Goal: Task Accomplishment & Management: Use online tool/utility

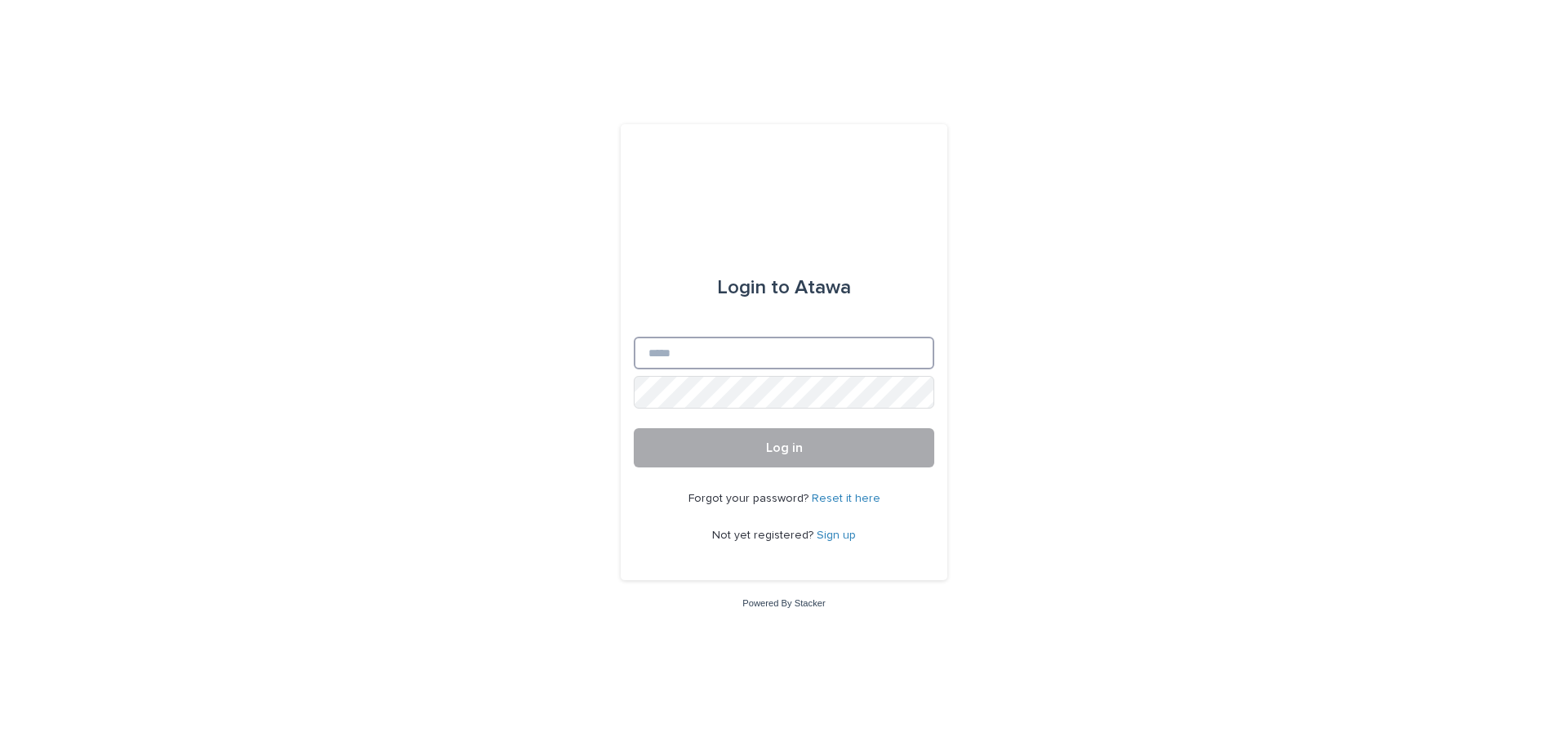
type input "**********"
click at [741, 448] on button "Log in" at bounding box center [784, 447] width 301 height 39
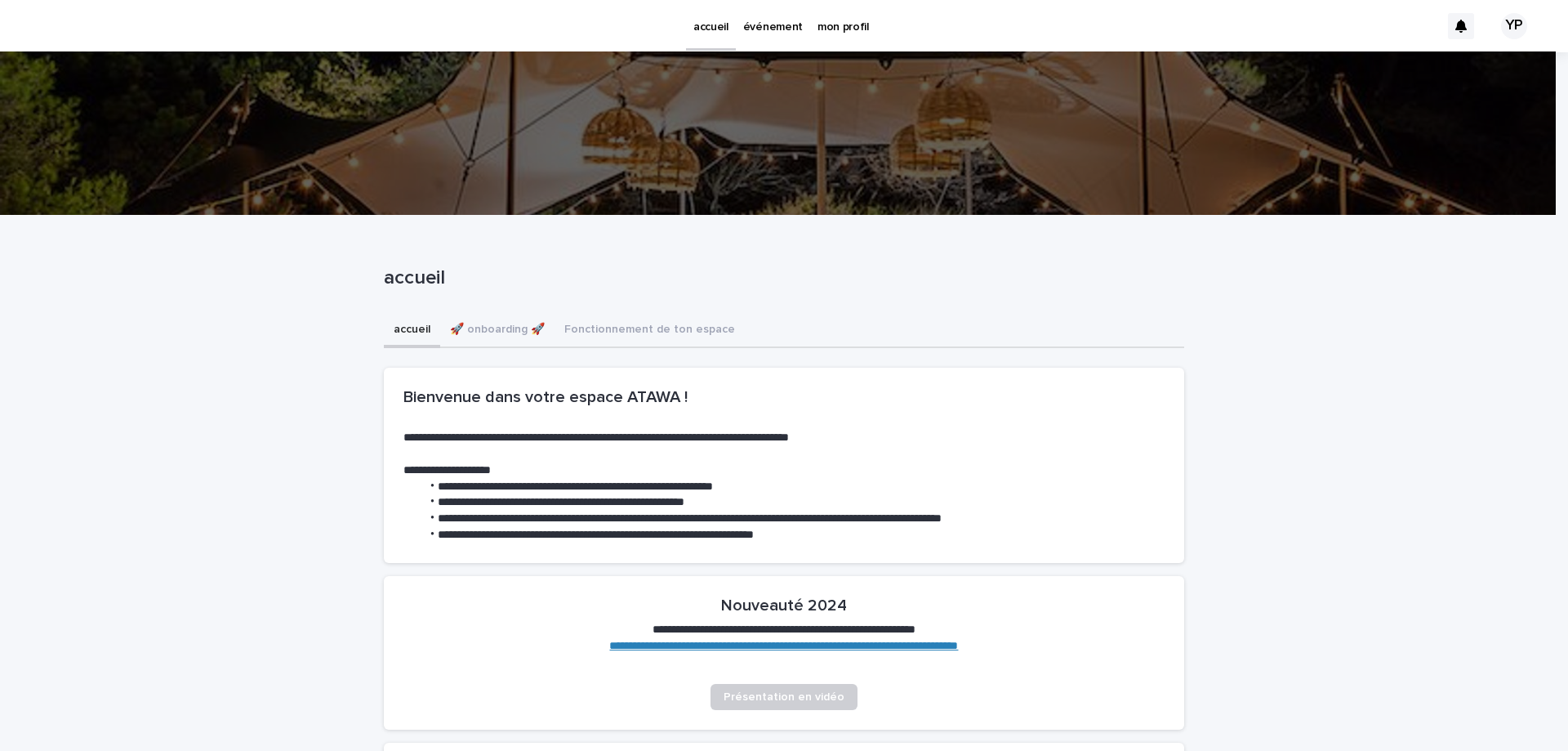
click at [846, 24] on p "mon profil" at bounding box center [843, 17] width 52 height 34
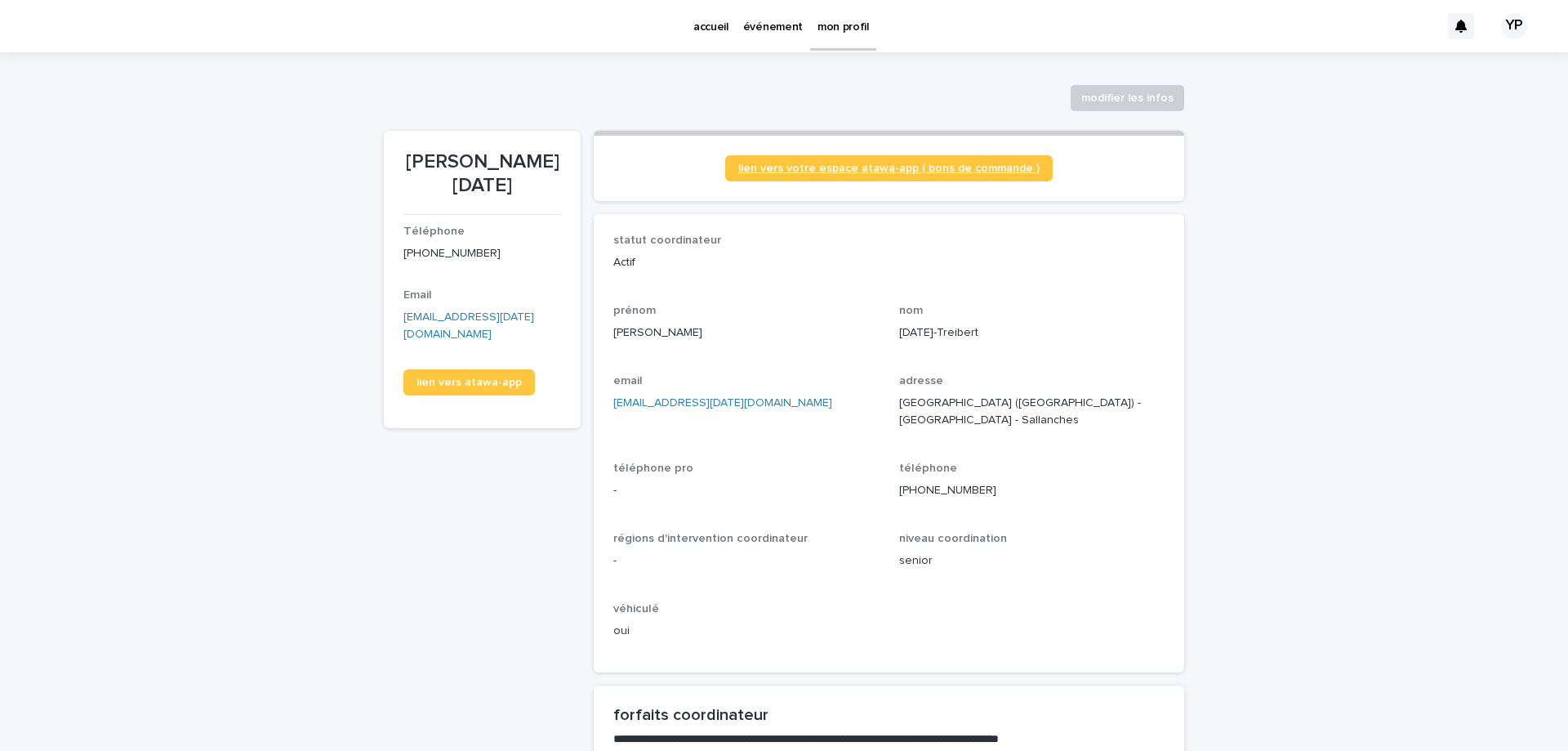
click at [952, 170] on span "lien vers votre espace atawa-app ( bons de commande )" at bounding box center [889, 168] width 302 height 11
click at [759, 36] on link "événement" at bounding box center [773, 25] width 74 height 51
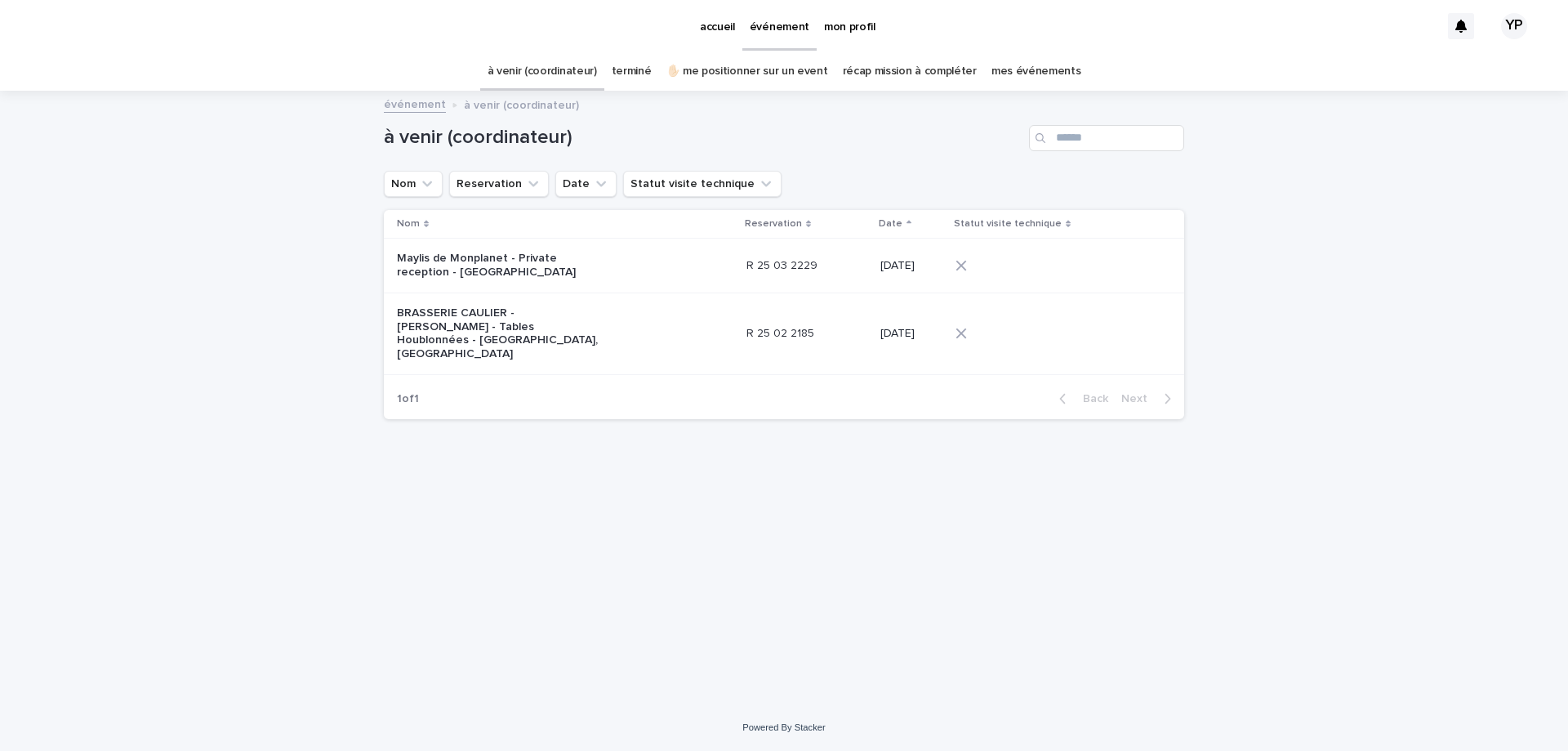
click at [642, 63] on link "terminé" at bounding box center [631, 72] width 40 height 38
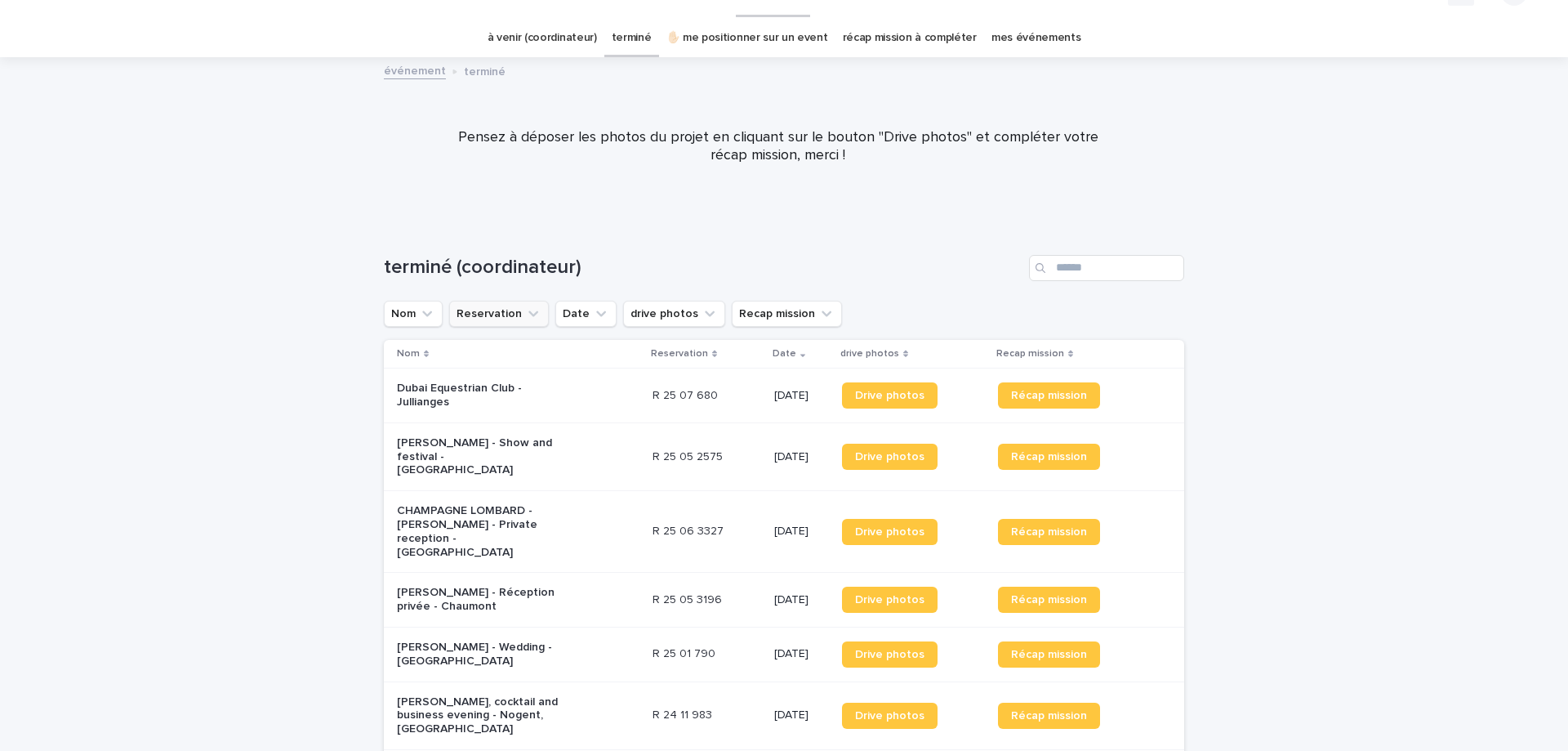
scroll to position [14, 0]
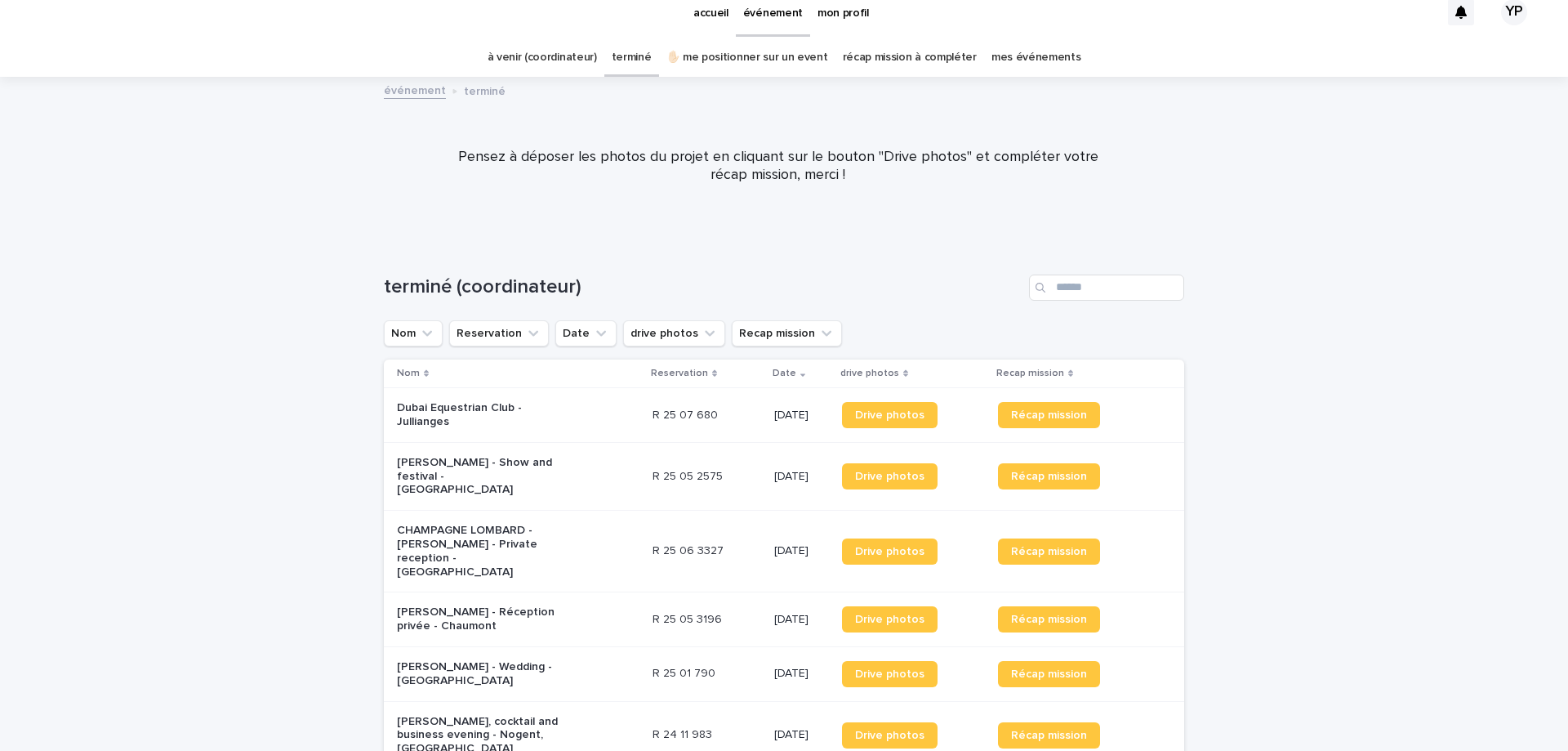
click at [497, 402] on p "Dubai Equestrian Club - Jullianges" at bounding box center [478, 415] width 163 height 28
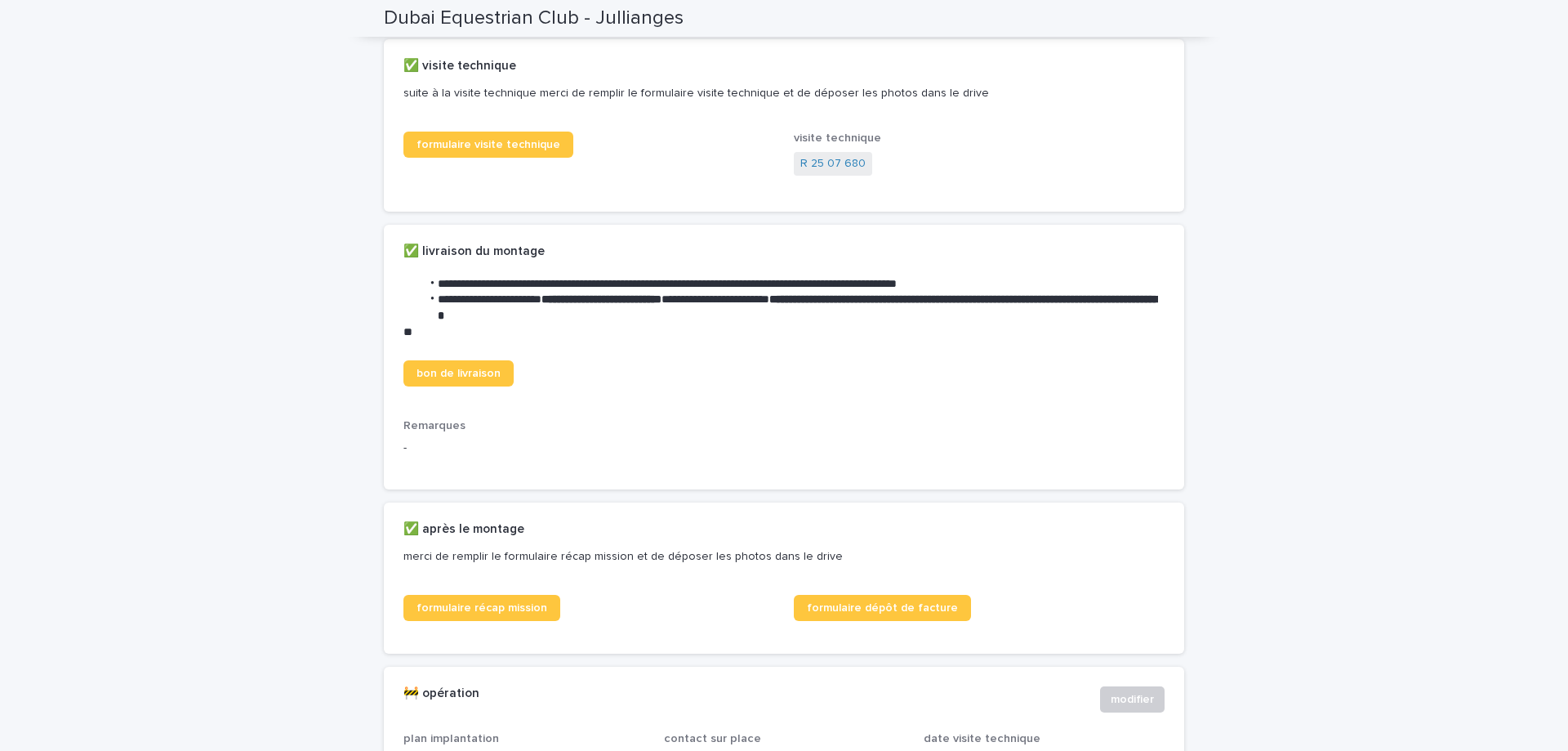
scroll to position [654, 0]
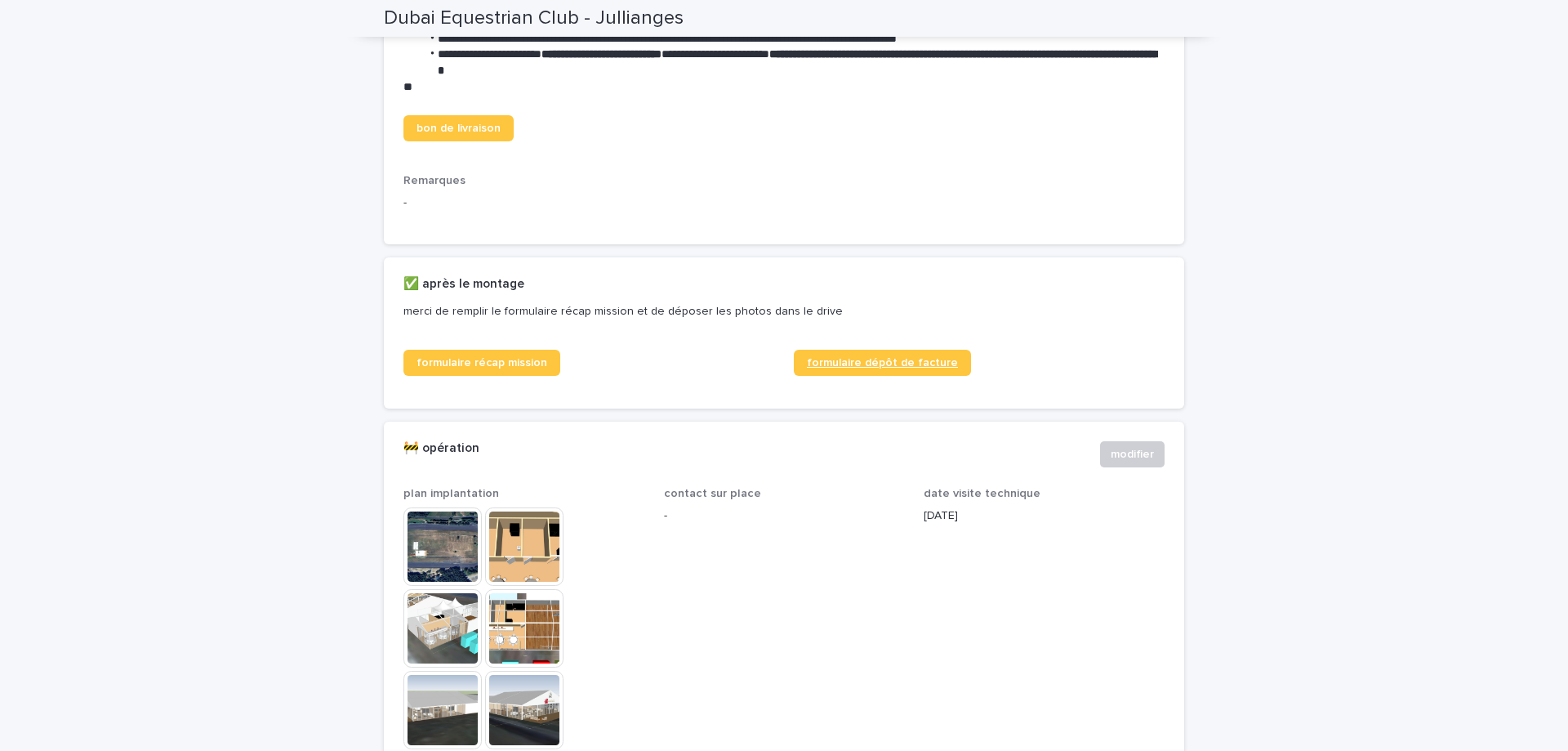
click at [815, 369] on span "formulaire dépôt de facture" at bounding box center [882, 363] width 151 height 11
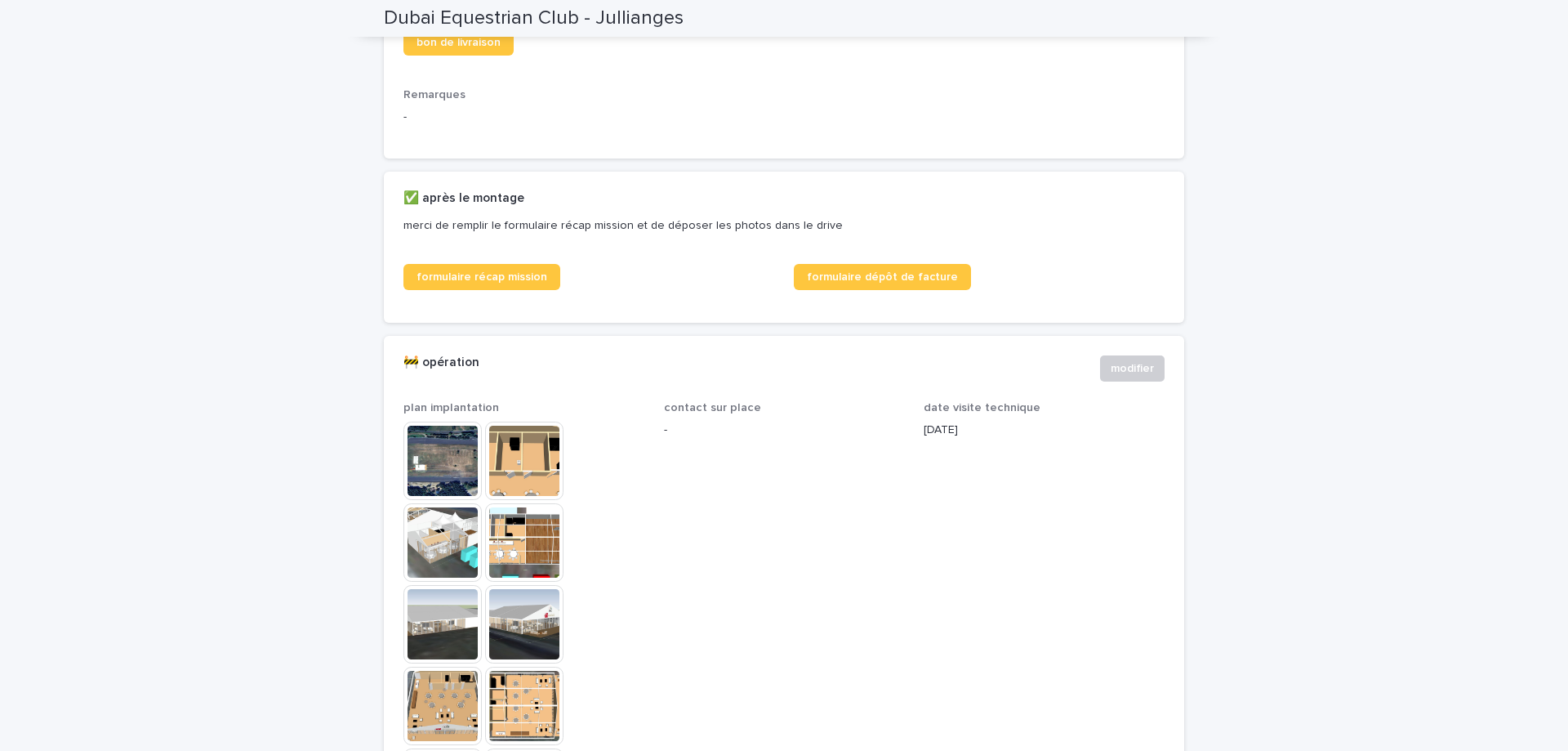
scroll to position [1062, 0]
